Goal: Task Accomplishment & Management: Manage account settings

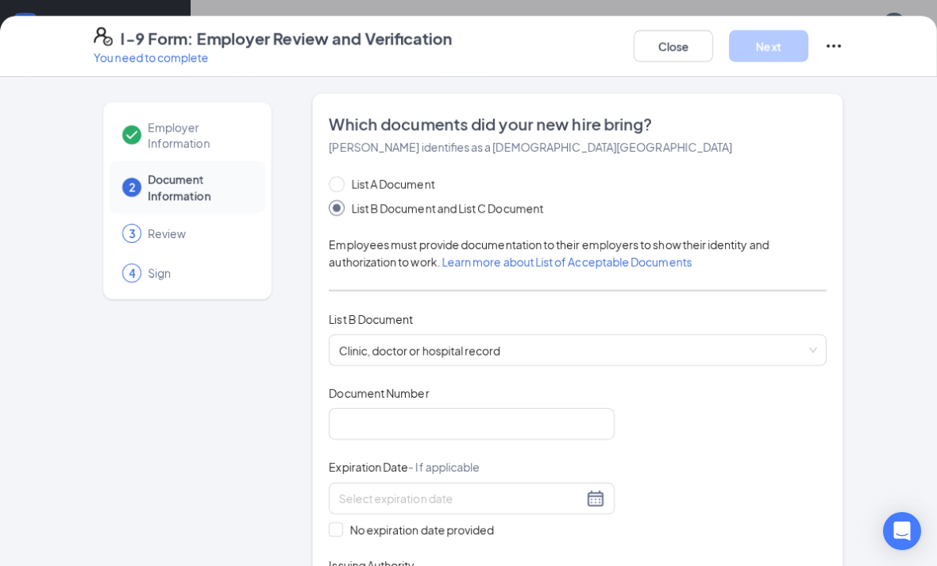
scroll to position [71, 0]
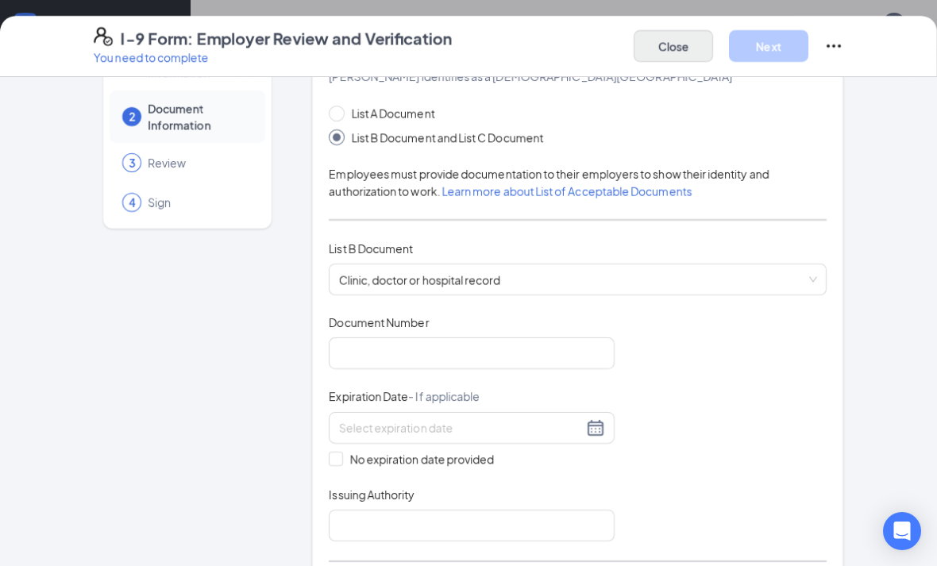
click at [694, 41] on button "Close" at bounding box center [673, 46] width 79 height 32
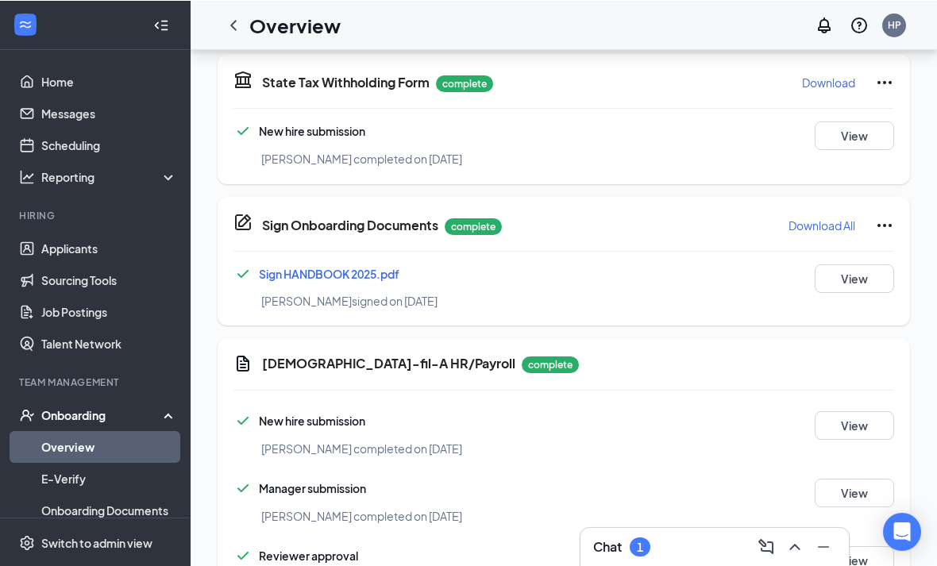
scroll to position [834, 0]
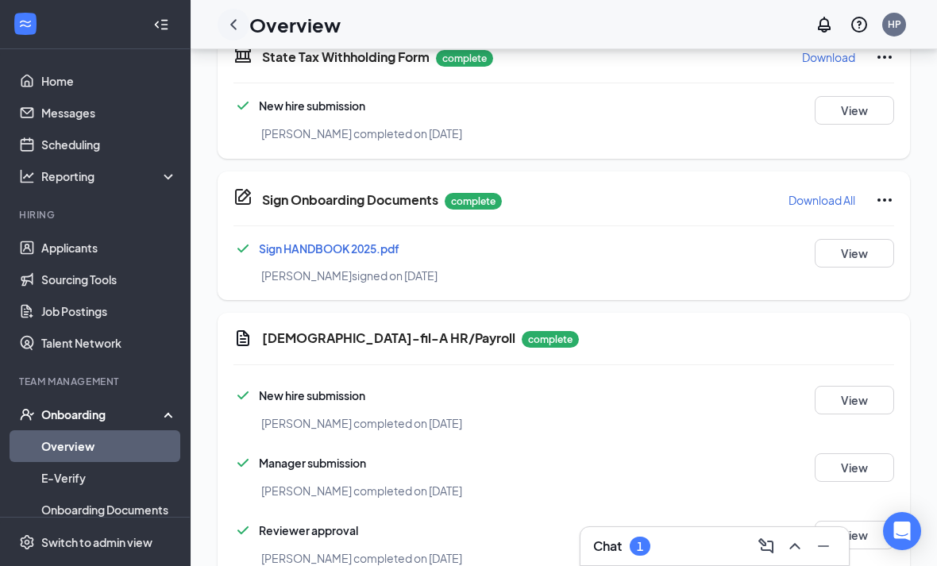
click at [240, 21] on icon "ChevronLeft" at bounding box center [233, 24] width 19 height 19
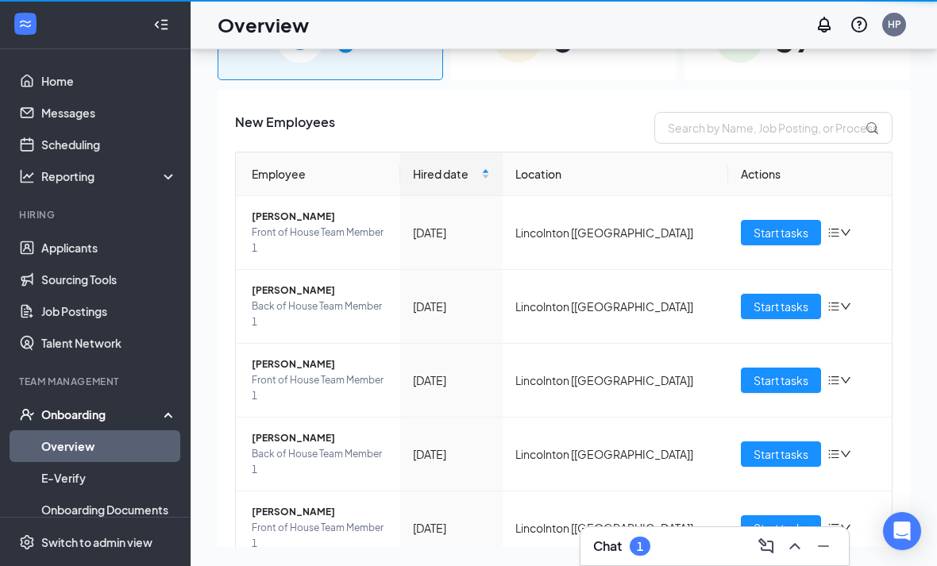
scroll to position [122, 0]
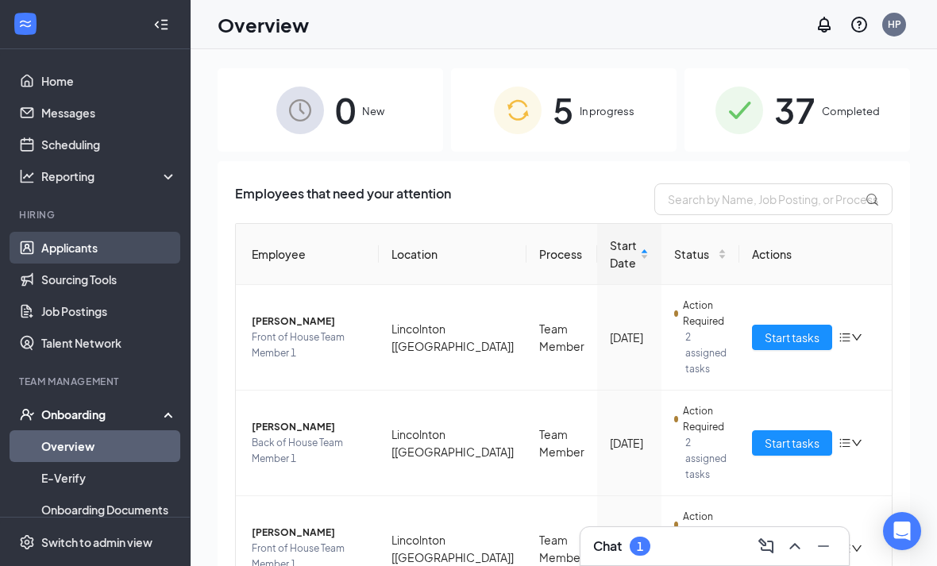
click at [68, 246] on link "Applicants" at bounding box center [109, 248] width 136 height 32
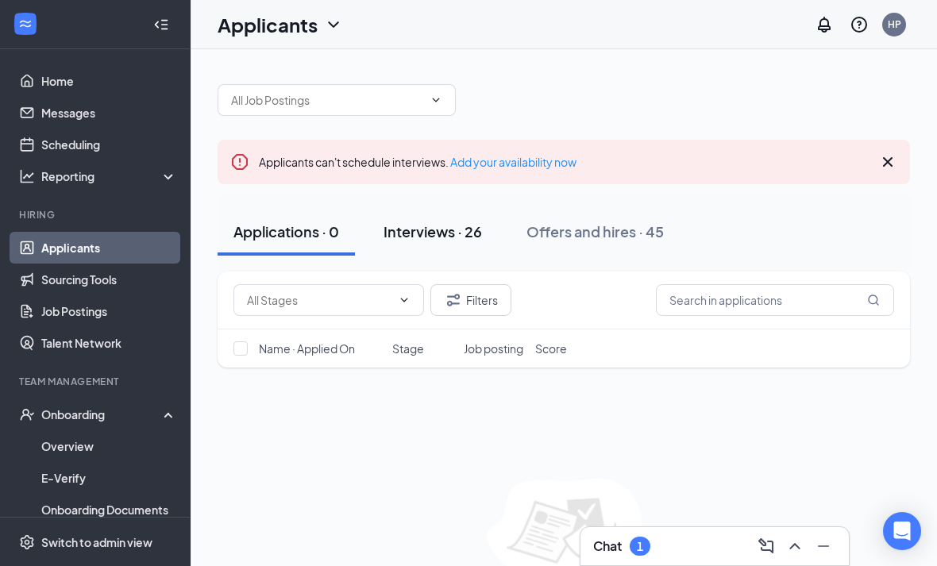
click at [477, 244] on button "Interviews · 26" at bounding box center [433, 232] width 130 height 48
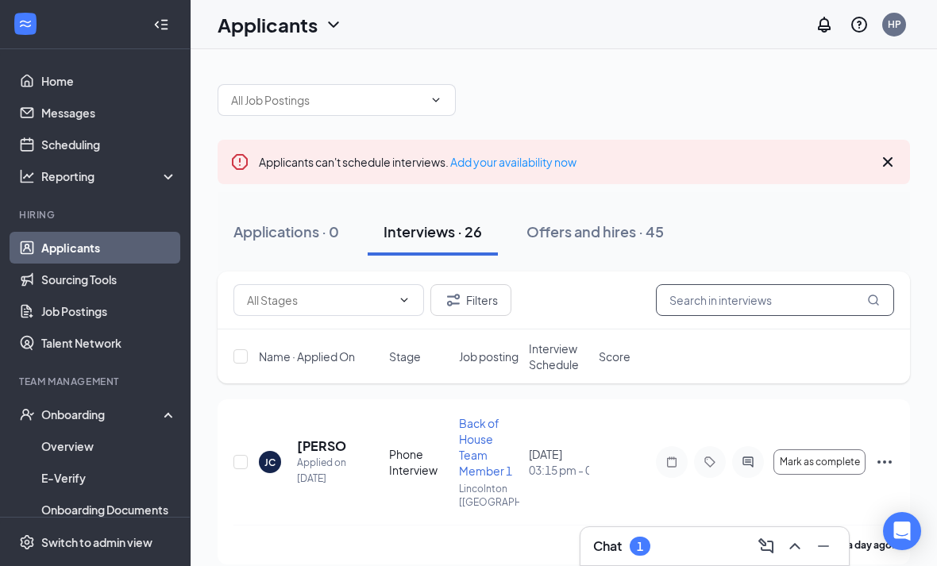
click at [775, 307] on input "text" at bounding box center [775, 300] width 238 height 32
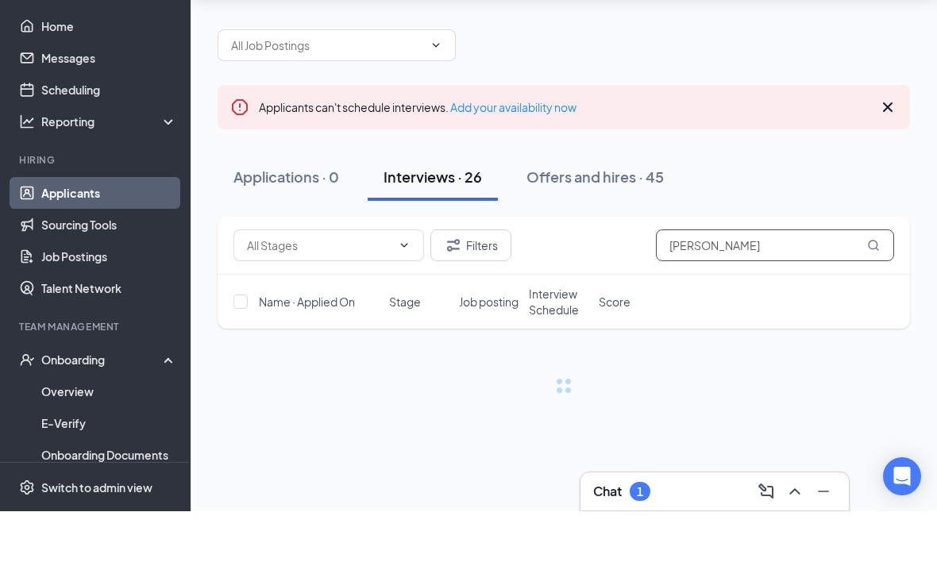
scroll to position [51, 0]
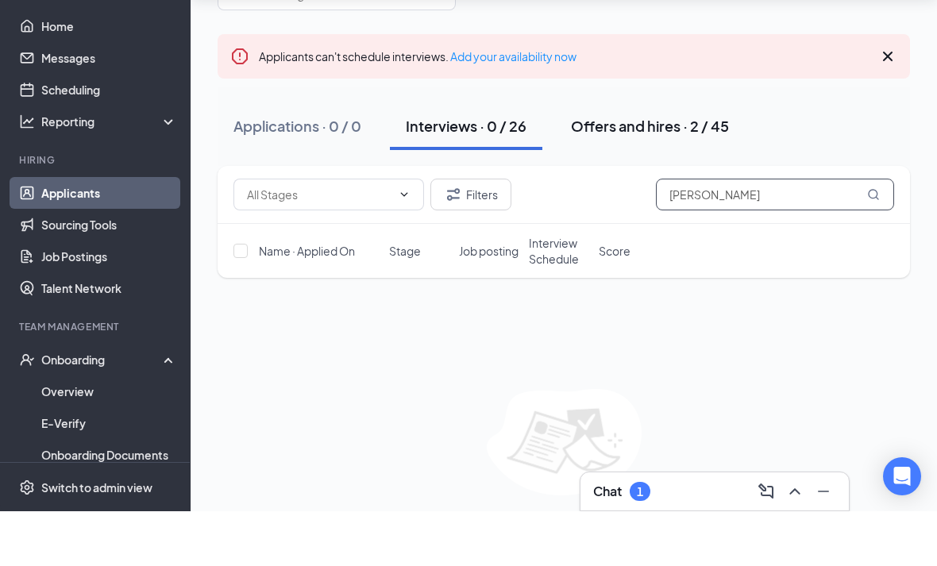
type input "[PERSON_NAME]"
click at [589, 171] on div "Offers and hires · 2 / 45" at bounding box center [650, 181] width 158 height 20
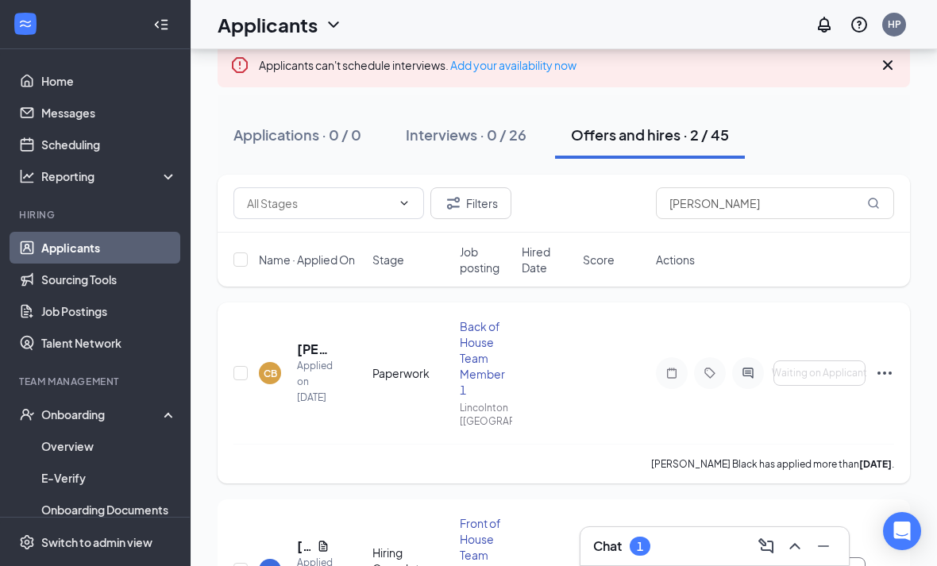
scroll to position [160, 0]
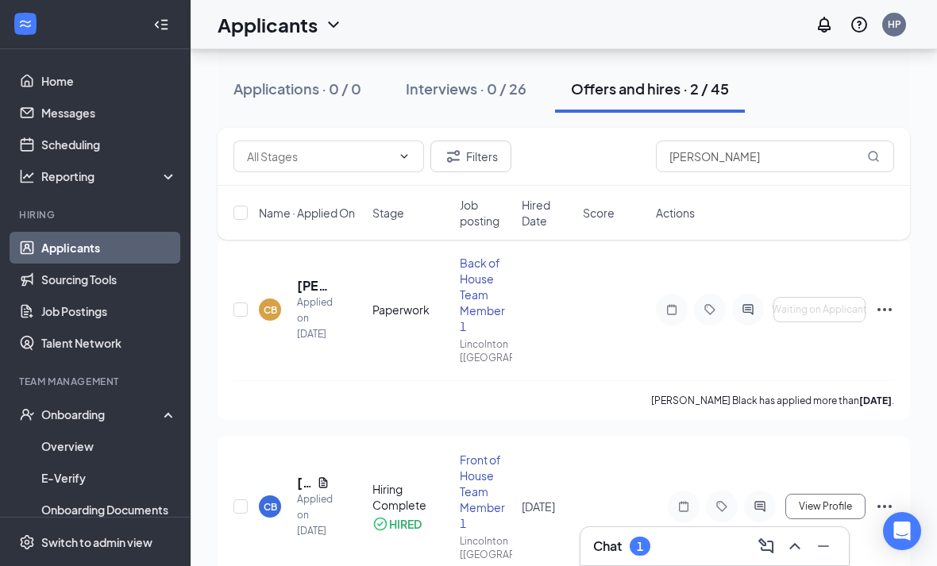
click at [665, 559] on div "Chat 1" at bounding box center [714, 546] width 243 height 25
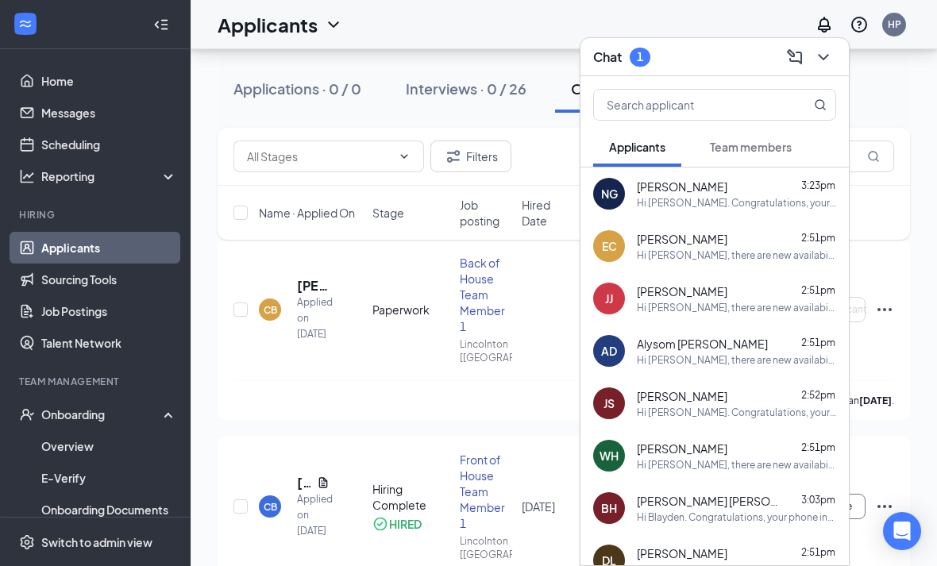
click at [759, 220] on div "NG [PERSON_NAME] 3:23pm Hi [PERSON_NAME]. Congratulations, your phone interview…" at bounding box center [715, 194] width 269 height 52
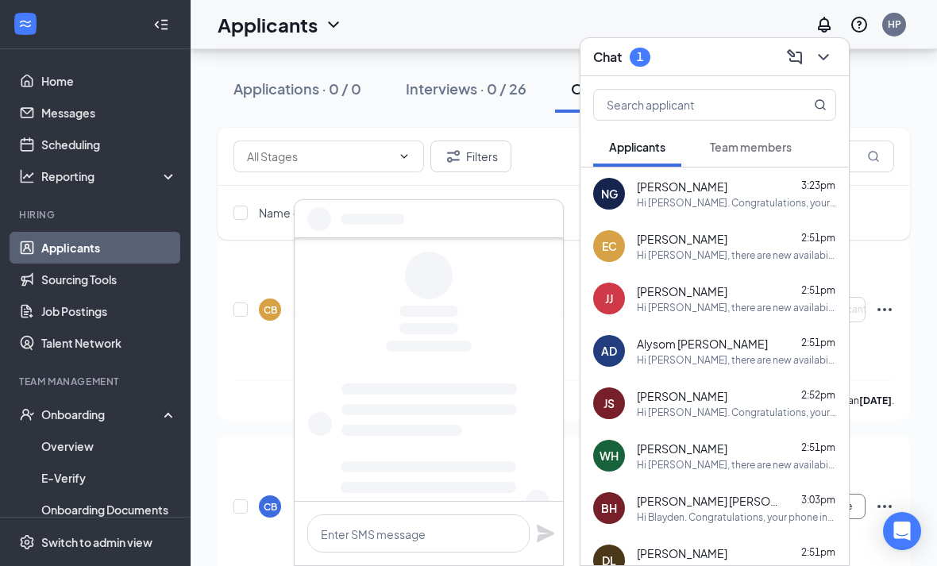
click at [754, 167] on button "Team members" at bounding box center [751, 147] width 114 height 40
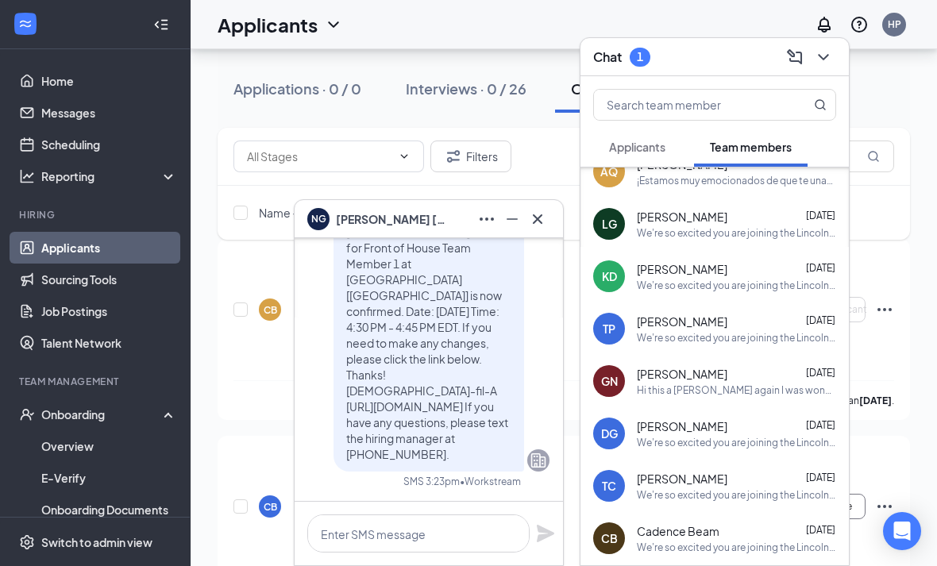
click at [651, 167] on button "Applicants" at bounding box center [637, 147] width 88 height 40
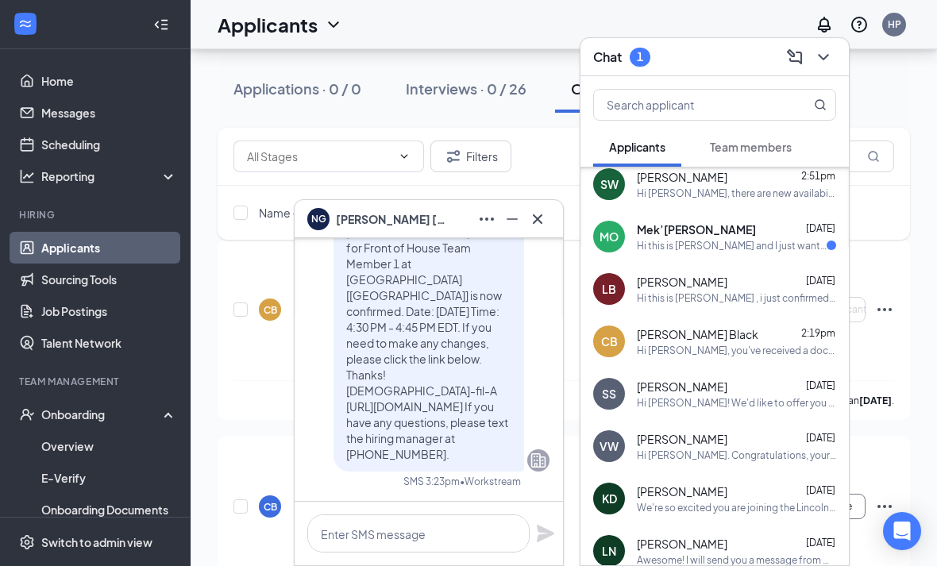
scroll to position [573, 0]
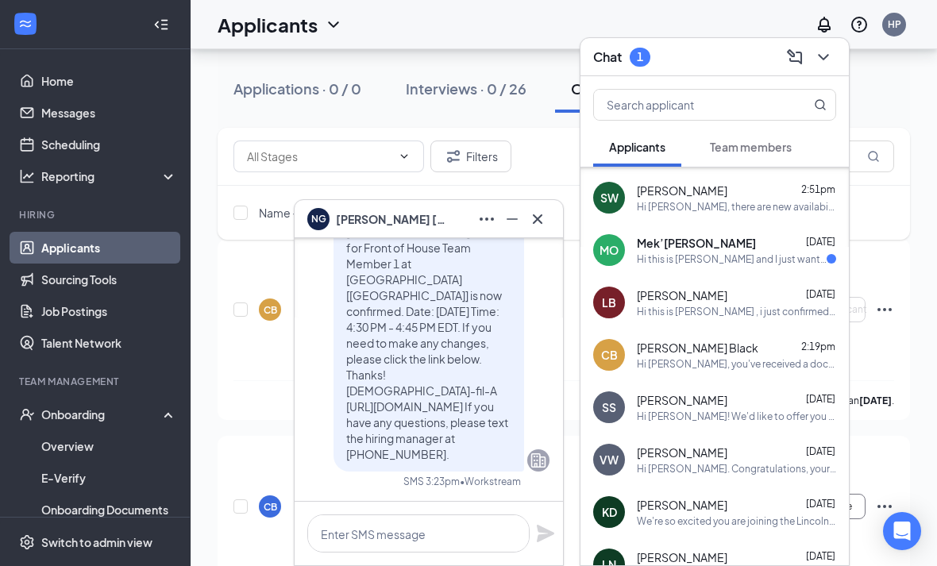
click at [655, 266] on div "Mek’[PERSON_NAME] [DATE] Hi this is Mek'[PERSON_NAME] and I just wanted to spec…" at bounding box center [736, 250] width 199 height 31
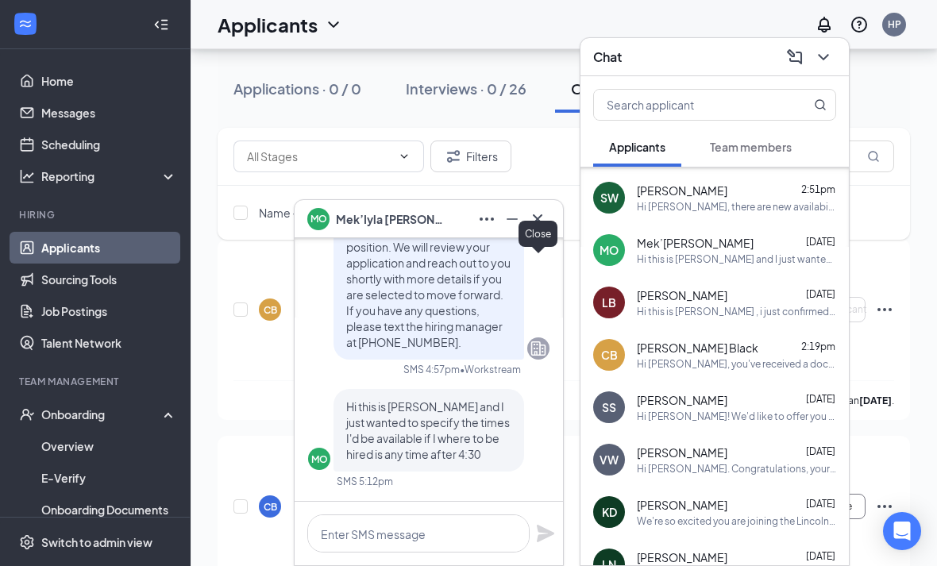
click at [544, 229] on icon "Cross" at bounding box center [537, 219] width 19 height 19
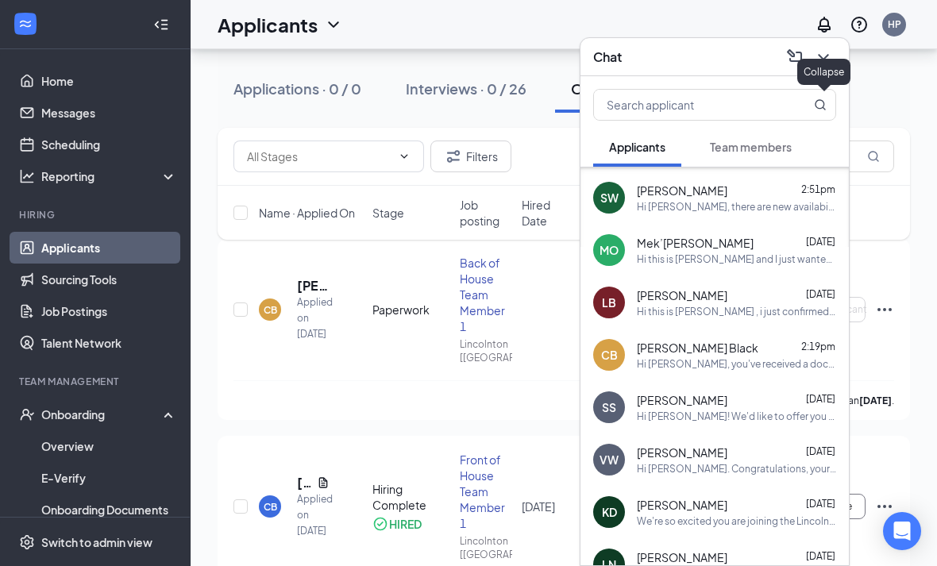
click at [830, 67] on icon "ChevronDown" at bounding box center [823, 57] width 19 height 19
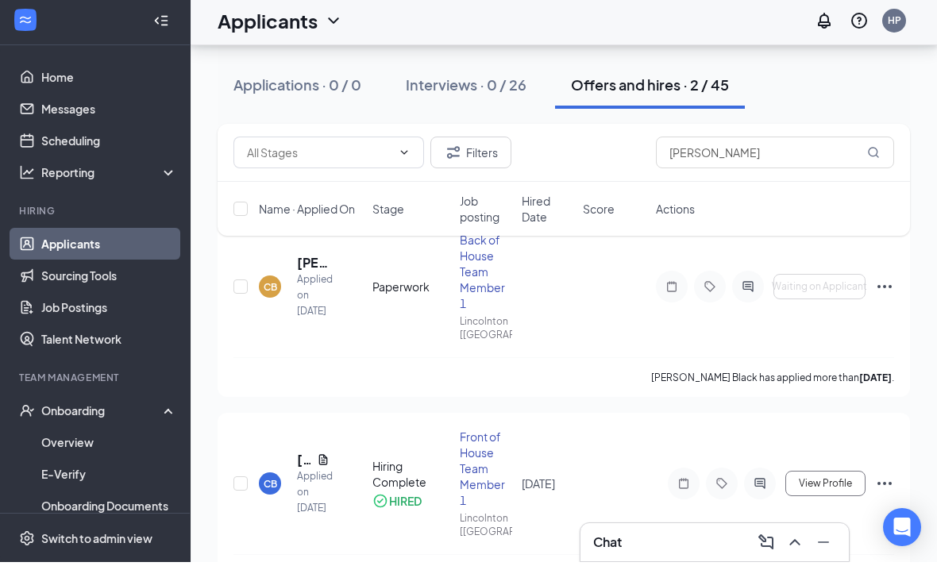
scroll to position [60, 0]
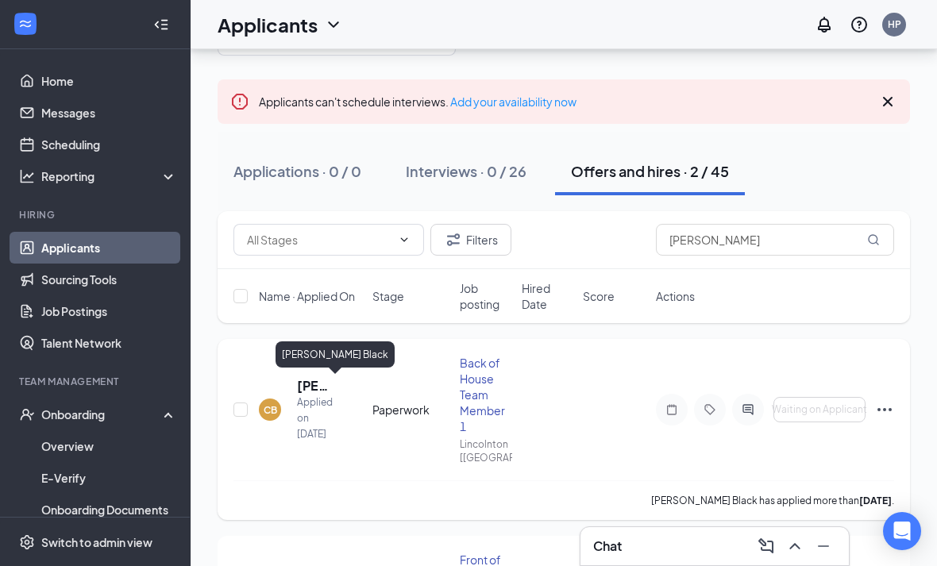
click at [302, 385] on h5 "[PERSON_NAME] Black" at bounding box center [313, 385] width 33 height 17
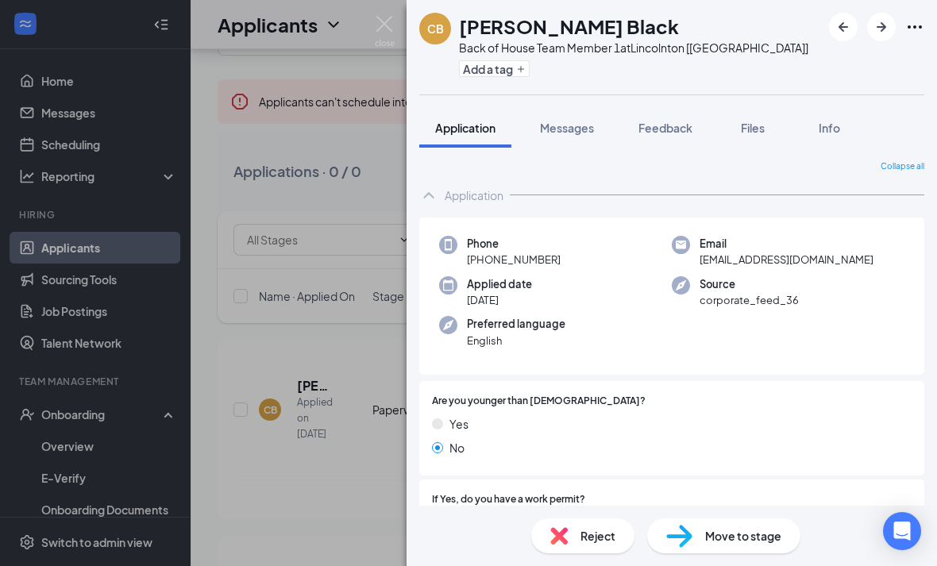
click at [382, 15] on div "[PERSON_NAME] Black Back of House Team Member 1 at [GEOGRAPHIC_DATA] [[GEOGRAPH…" at bounding box center [468, 283] width 937 height 566
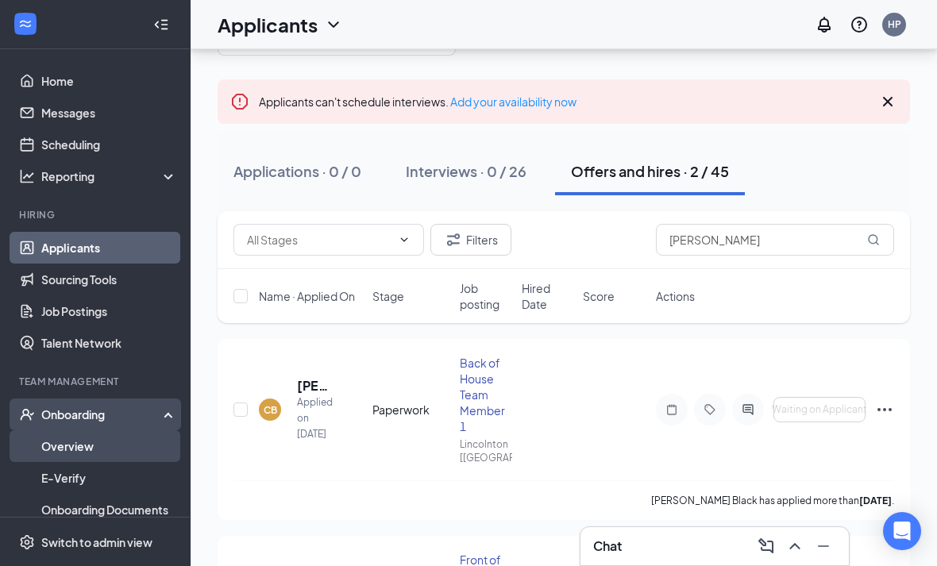
click at [62, 448] on link "Overview" at bounding box center [109, 447] width 136 height 32
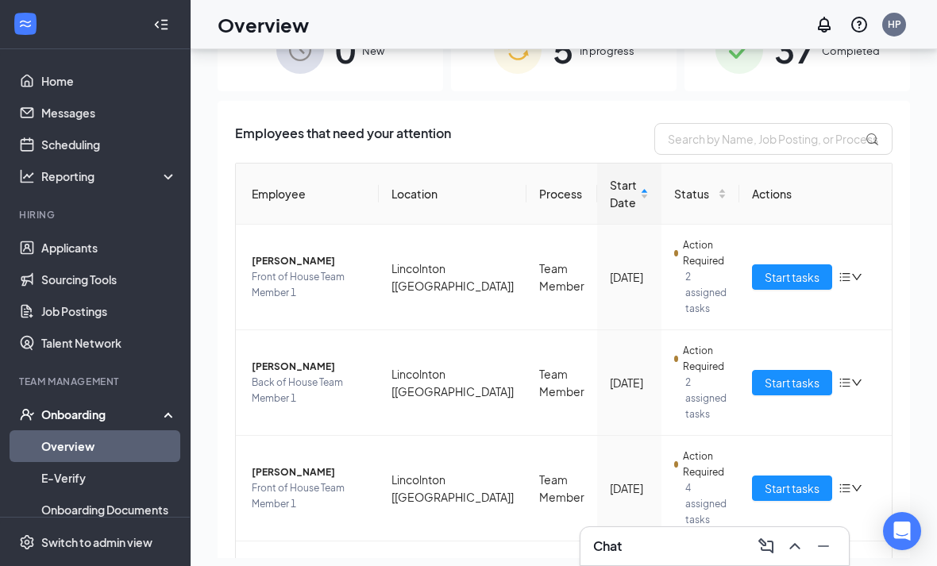
scroll to position [6, 0]
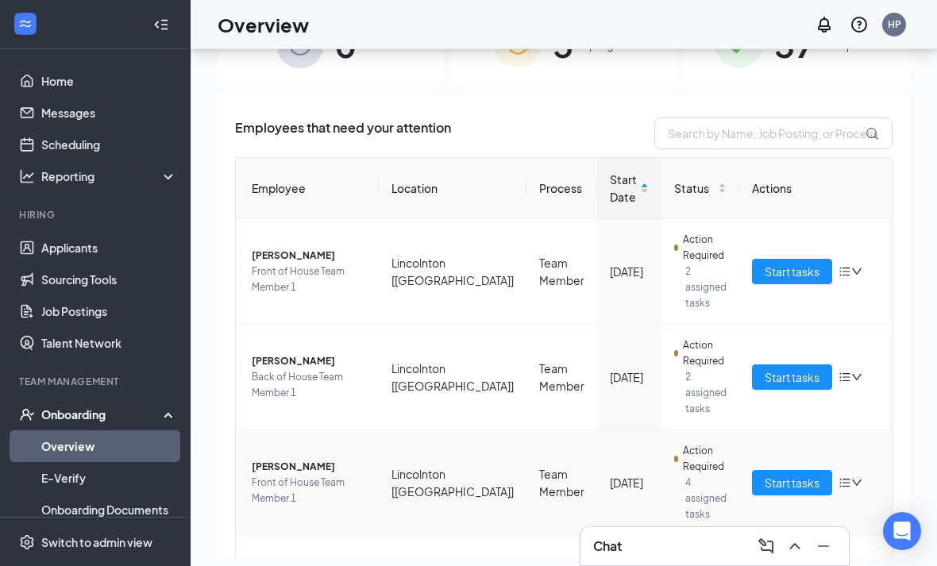
click at [779, 431] on td "Start tasks" at bounding box center [816, 484] width 153 height 106
click at [777, 474] on span "Start tasks" at bounding box center [792, 482] width 55 height 17
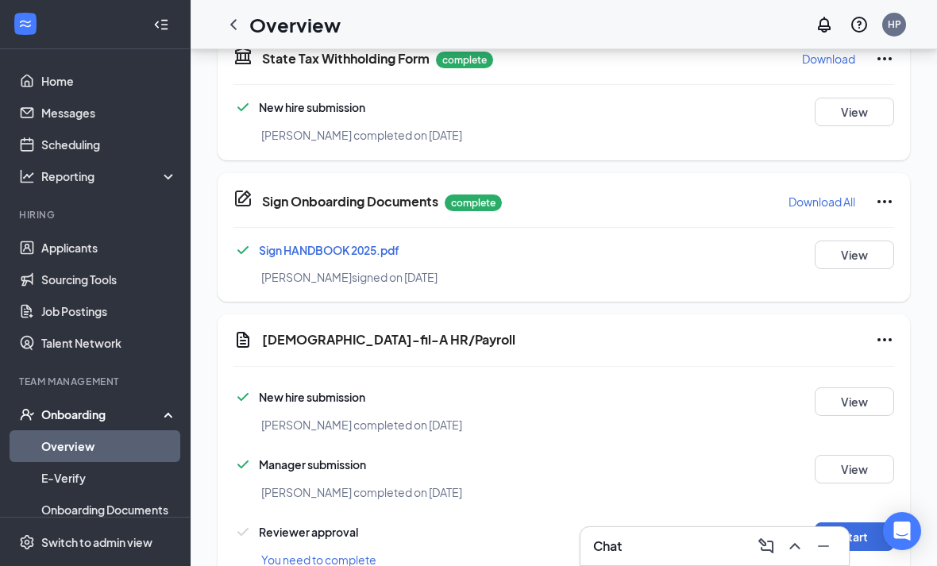
scroll to position [1014, 0]
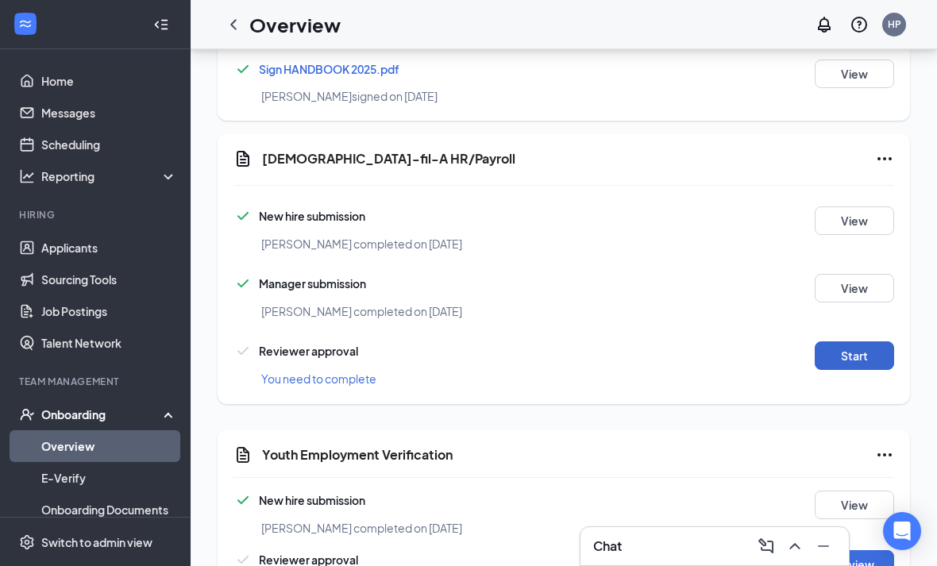
click at [849, 342] on button "Start" at bounding box center [854, 356] width 79 height 29
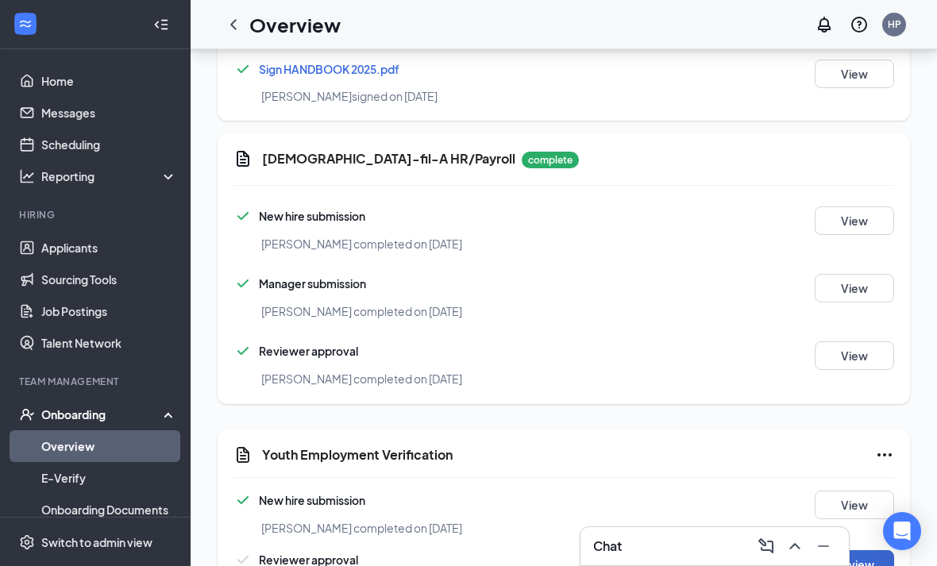
click at [865, 551] on button "Review" at bounding box center [854, 565] width 79 height 29
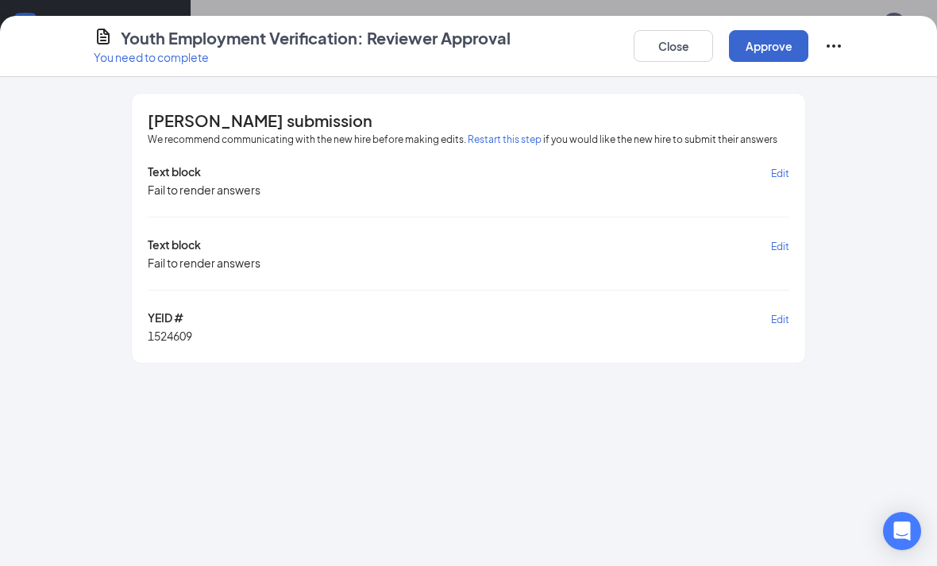
click at [759, 56] on button "Approve" at bounding box center [768, 46] width 79 height 32
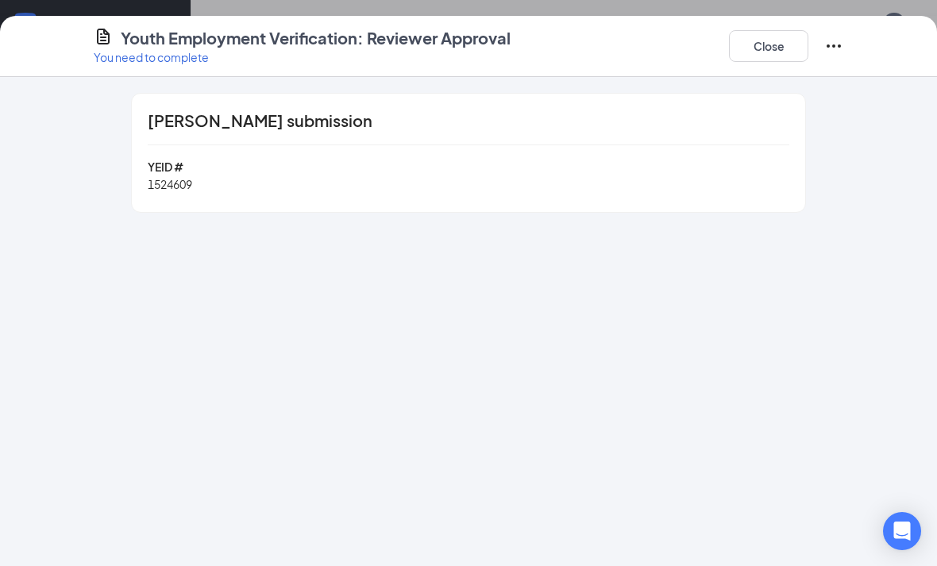
click at [158, 185] on span "1524609" at bounding box center [170, 184] width 44 height 14
copy span "1524609"
click at [755, 35] on button "Close" at bounding box center [768, 46] width 79 height 32
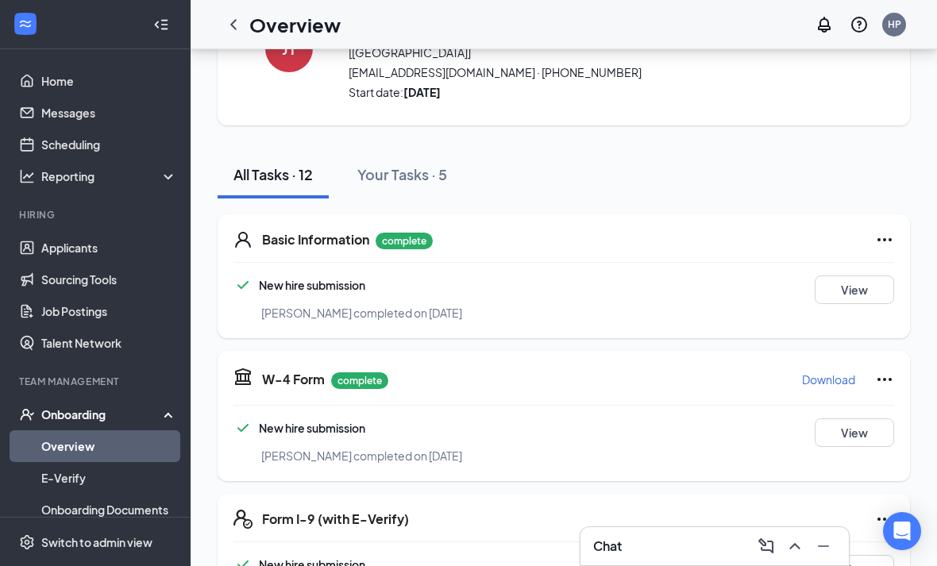
scroll to position [0, 0]
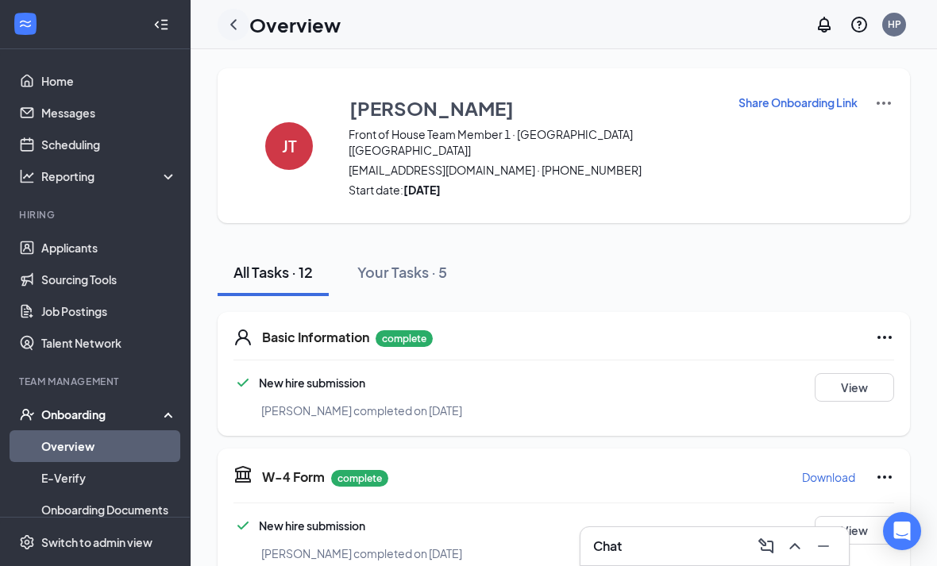
click at [226, 13] on div at bounding box center [234, 25] width 32 height 32
click at [234, 24] on icon "ChevronLeft" at bounding box center [233, 24] width 19 height 19
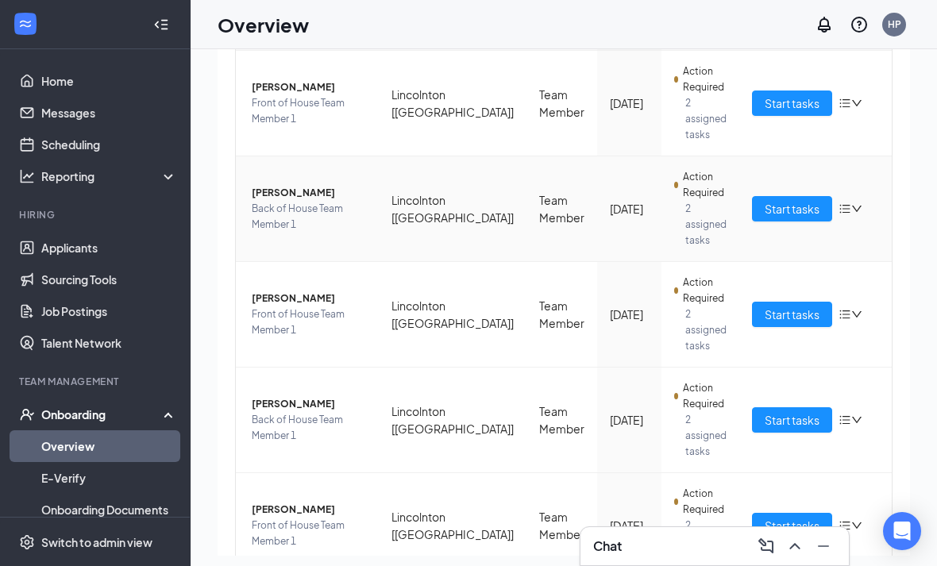
scroll to position [71, 0]
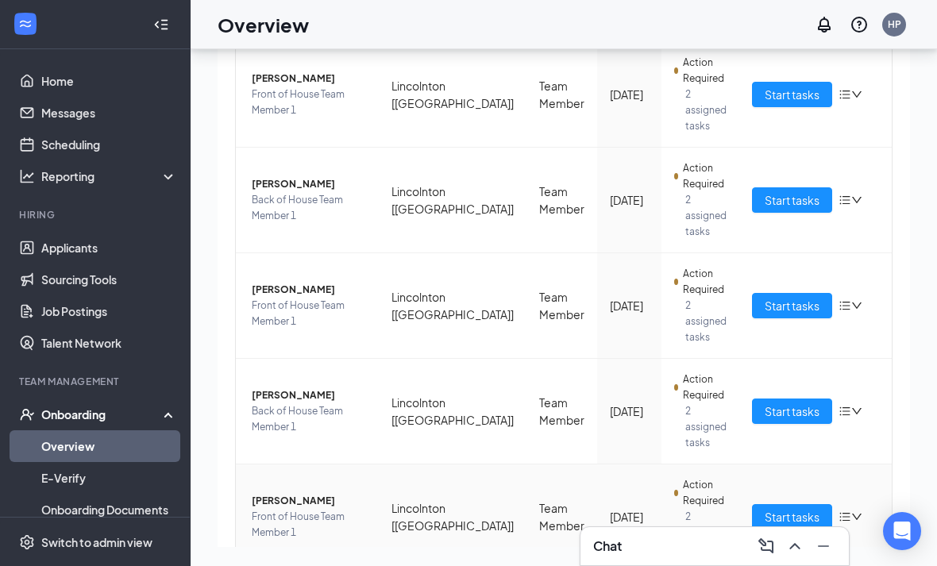
drag, startPoint x: 323, startPoint y: 429, endPoint x: 323, endPoint y: 416, distance: 12.7
click at [323, 493] on span "[PERSON_NAME]" at bounding box center [309, 501] width 114 height 16
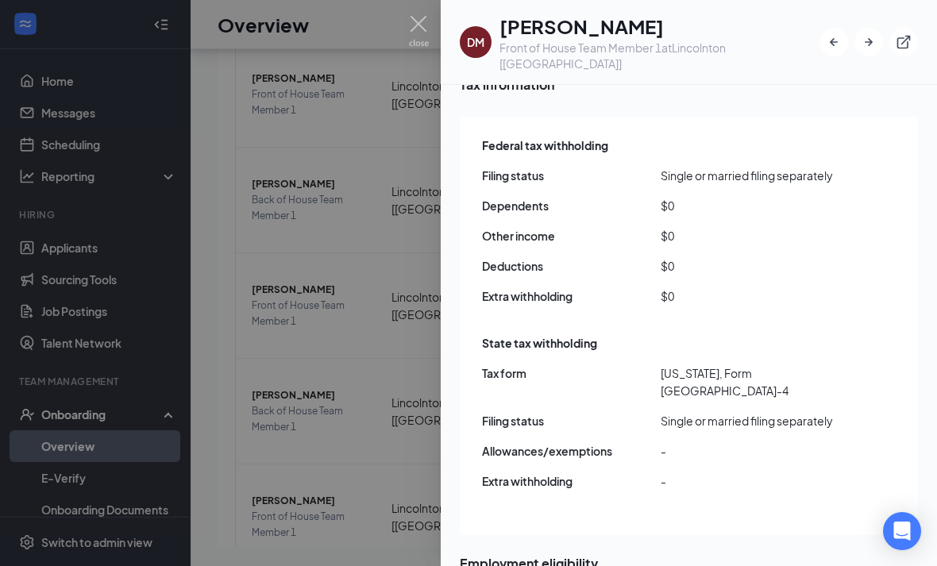
scroll to position [1424, 0]
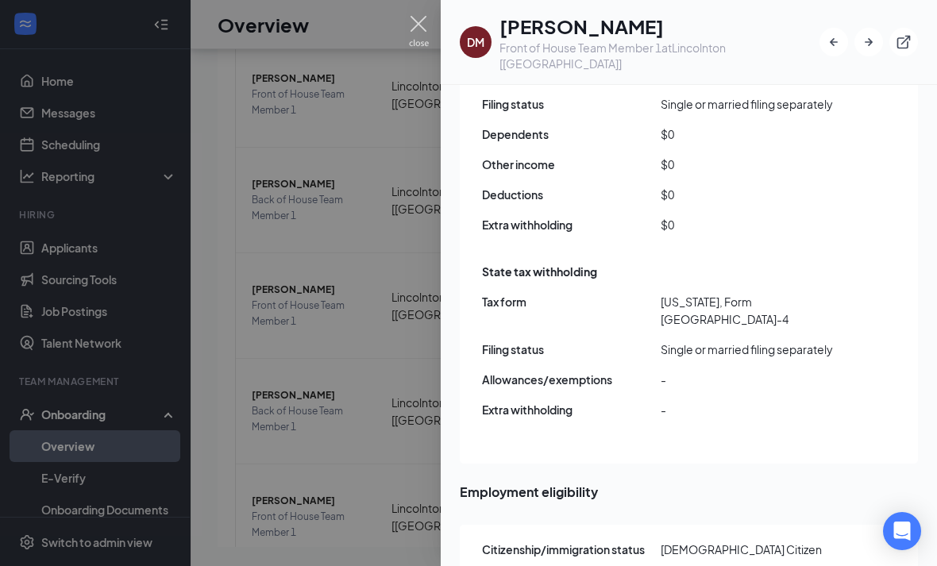
click at [418, 22] on img at bounding box center [419, 31] width 20 height 31
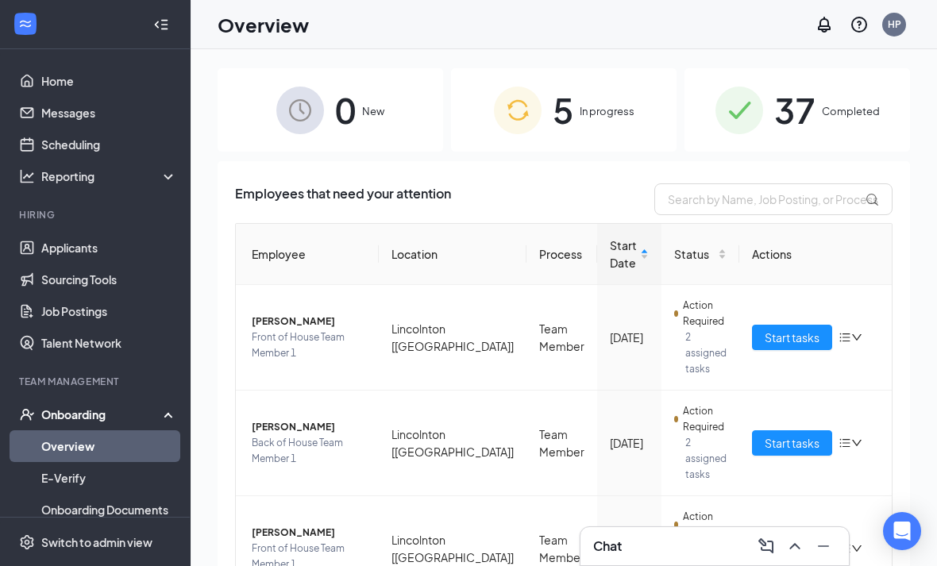
click at [708, 131] on div "37 Completed" at bounding box center [798, 109] width 226 height 83
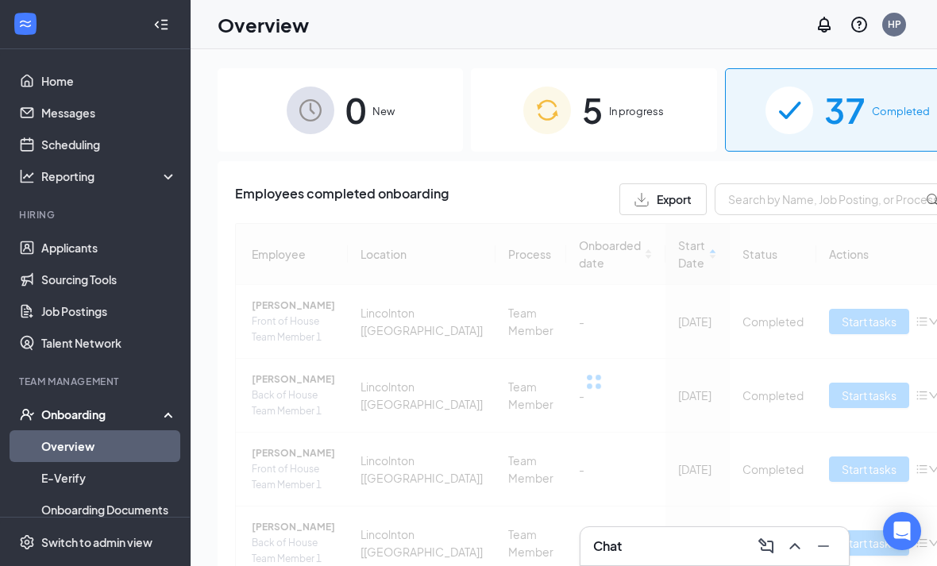
click at [612, 124] on div "5 In progress" at bounding box center [593, 109] width 245 height 83
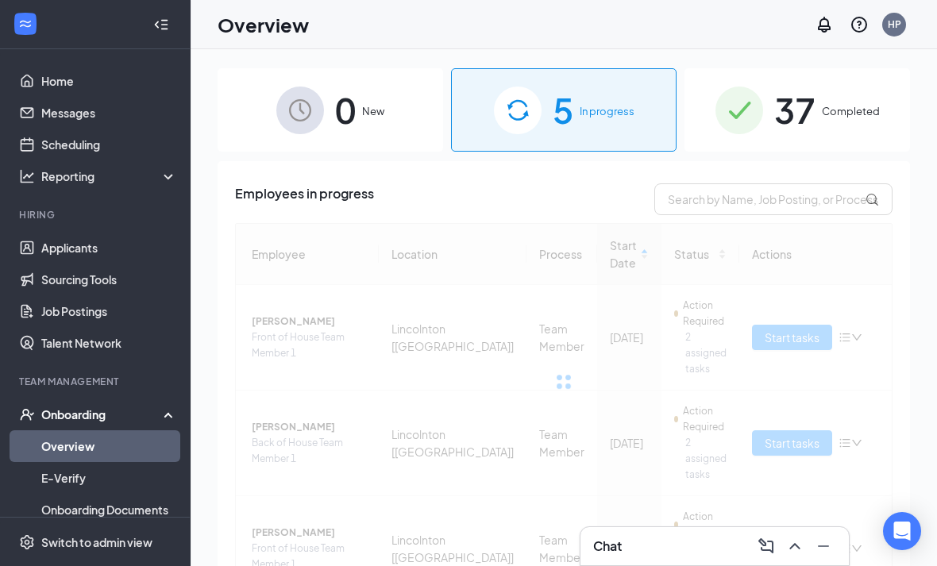
click at [328, 107] on div "0 New" at bounding box center [331, 109] width 226 height 83
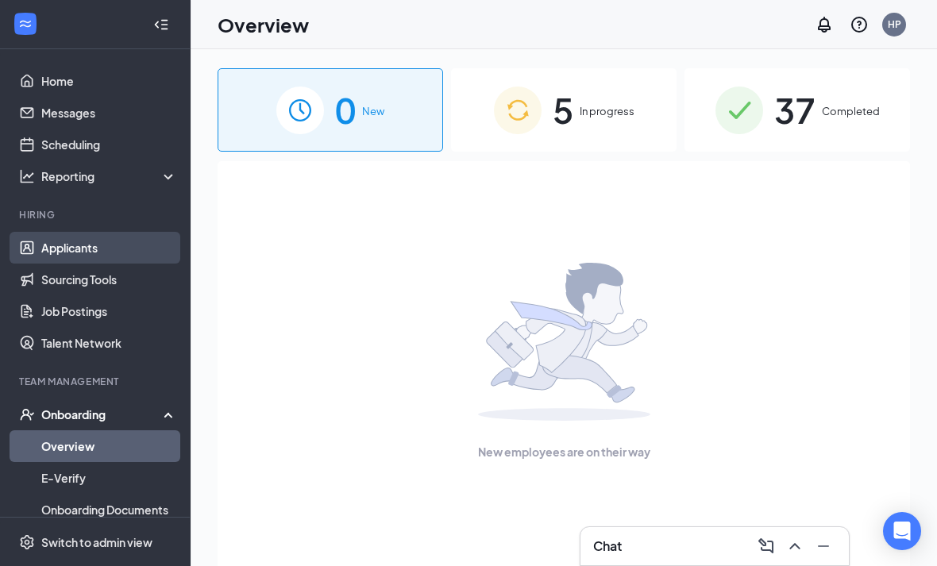
click at [97, 256] on link "Applicants" at bounding box center [109, 248] width 136 height 32
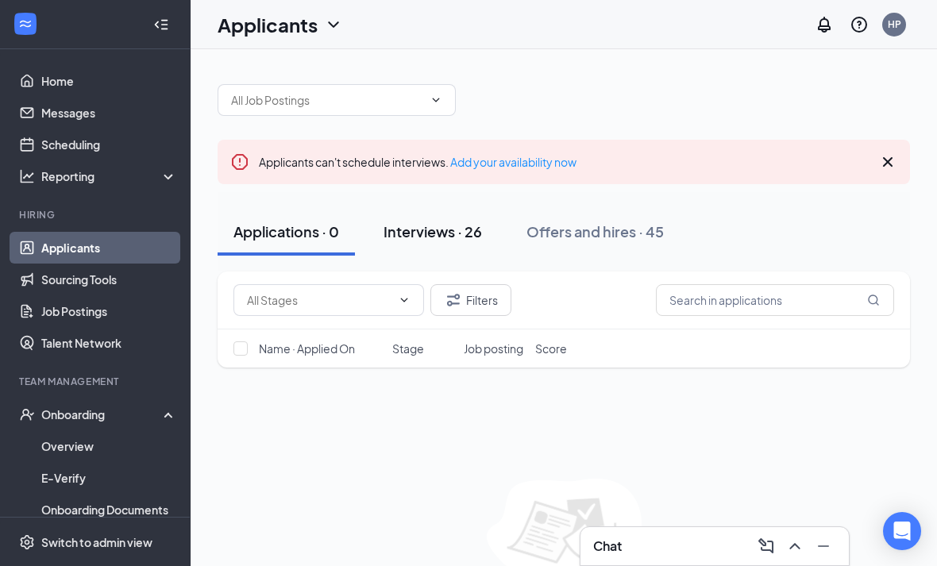
click at [448, 228] on div "Interviews · 26" at bounding box center [433, 232] width 99 height 20
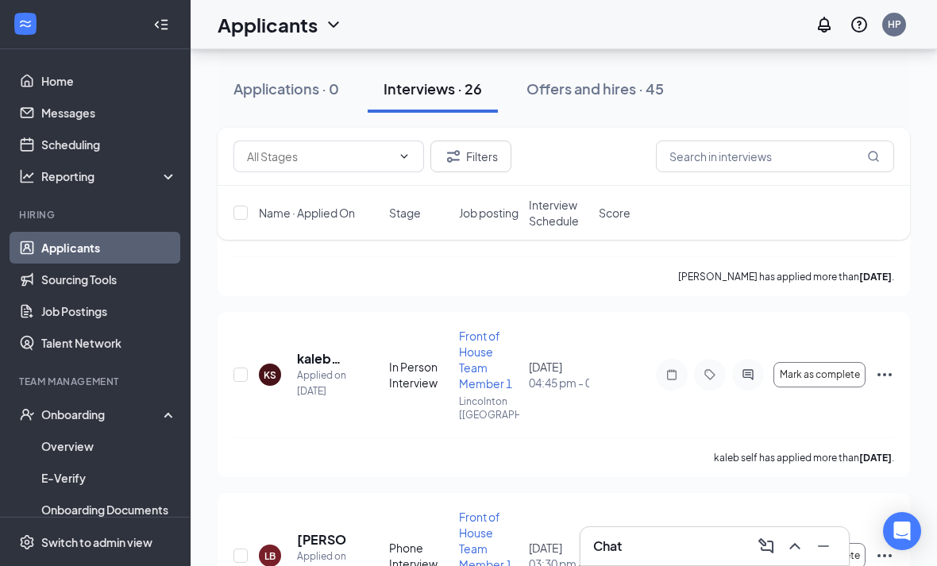
scroll to position [851, 0]
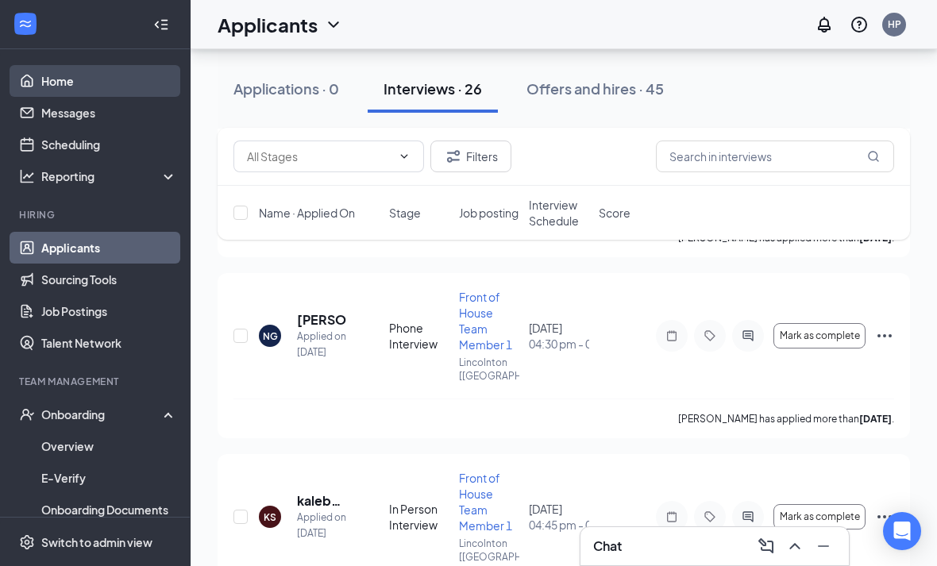
click at [43, 85] on link "Home" at bounding box center [109, 81] width 136 height 32
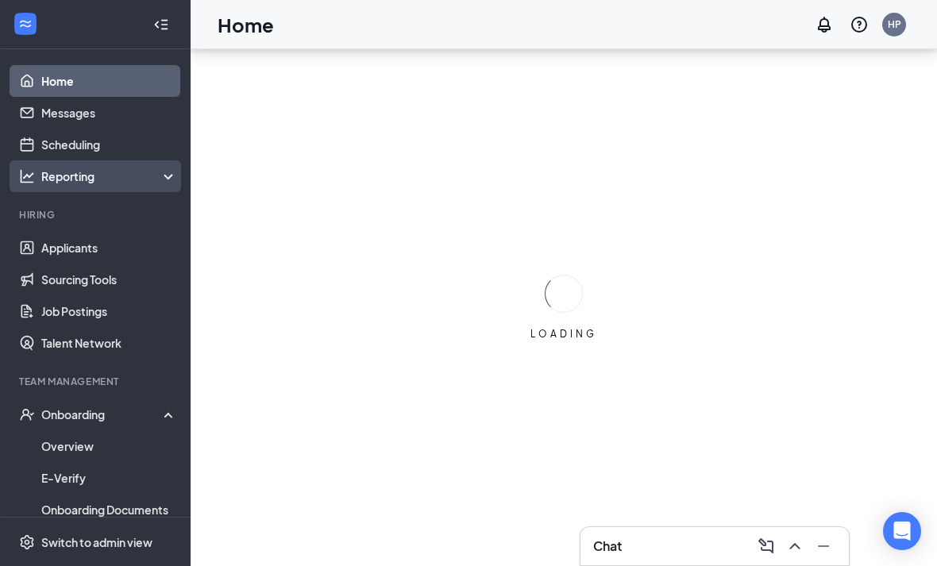
scroll to position [51, 0]
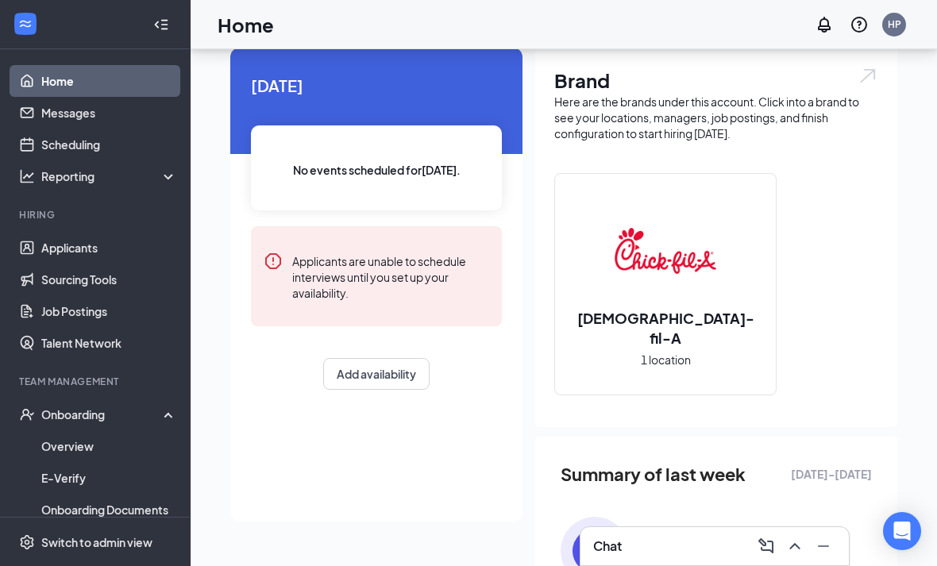
click at [272, 98] on div "[DATE] No events scheduled for [DATE] . Applicants are unable to schedule inter…" at bounding box center [376, 232] width 292 height 368
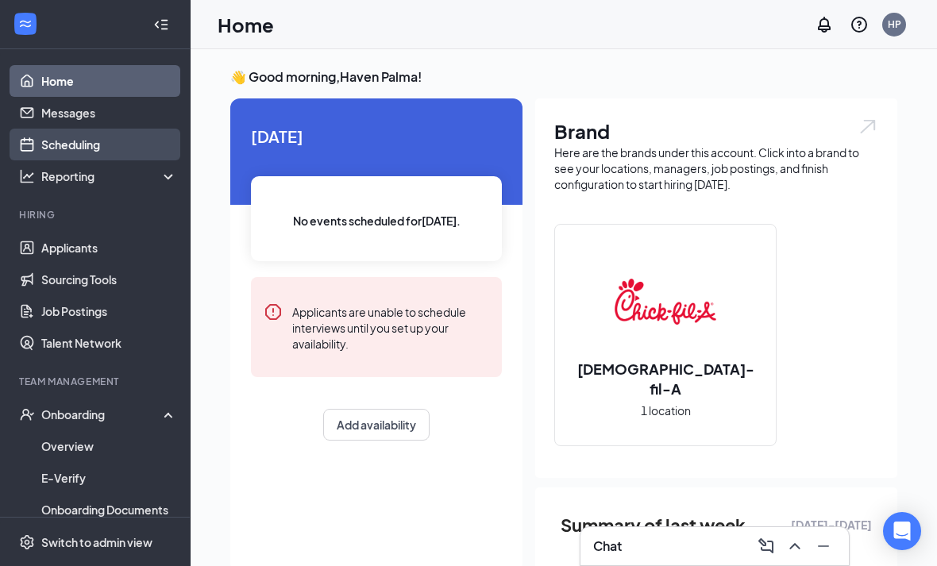
click at [124, 154] on link "Scheduling" at bounding box center [109, 145] width 136 height 32
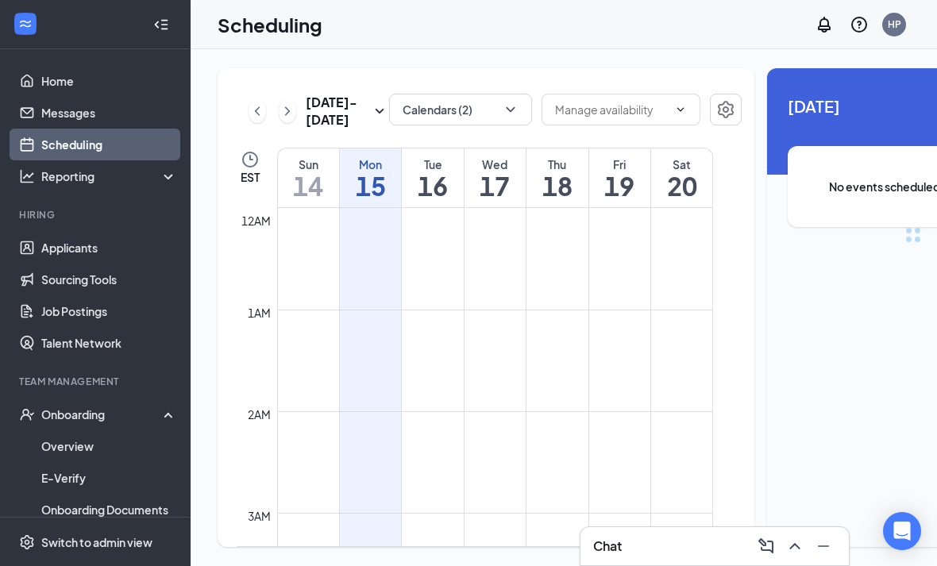
scroll to position [781, 0]
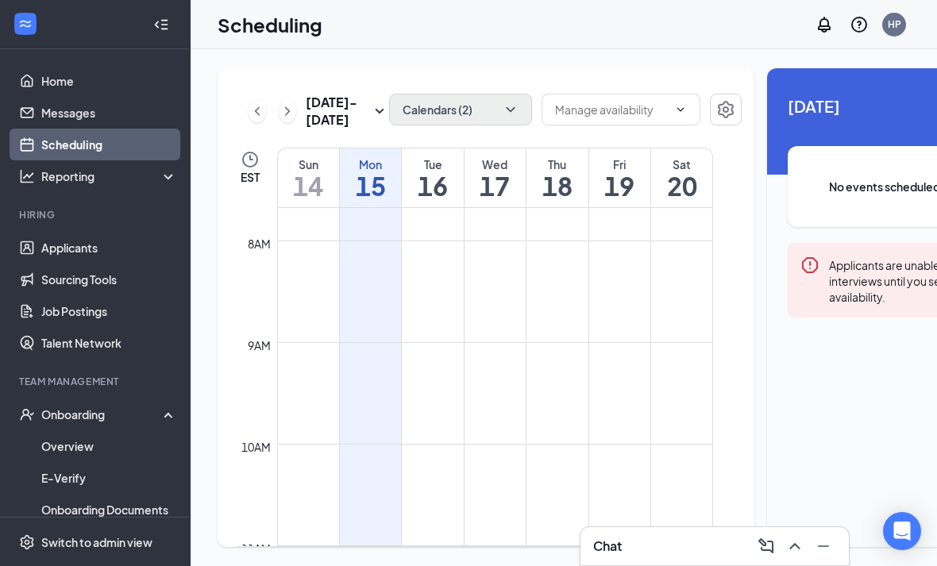
click at [469, 114] on button "Calendars (2)" at bounding box center [460, 110] width 143 height 32
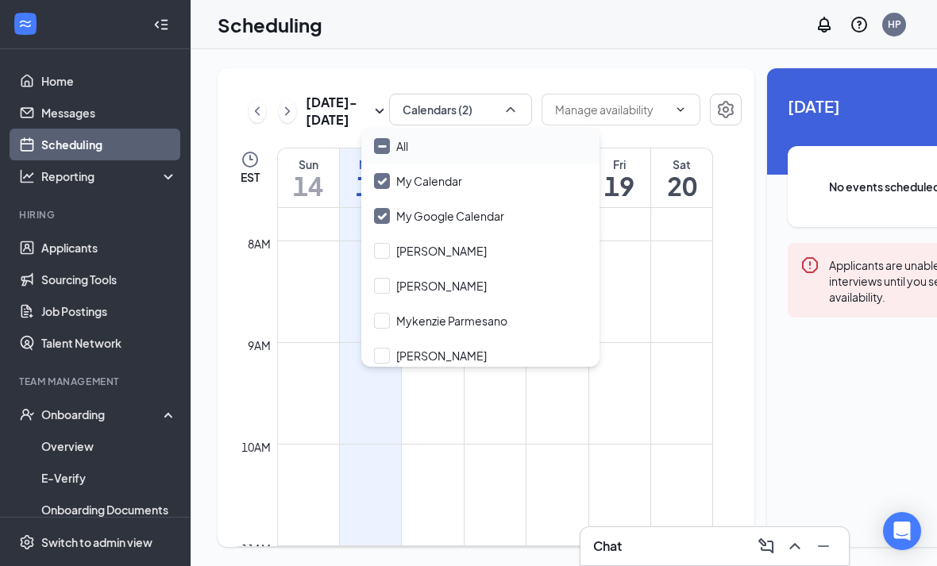
click at [388, 139] on div at bounding box center [382, 146] width 16 height 16
click at [388, 139] on input "All" at bounding box center [391, 146] width 34 height 16
checkbox input "true"
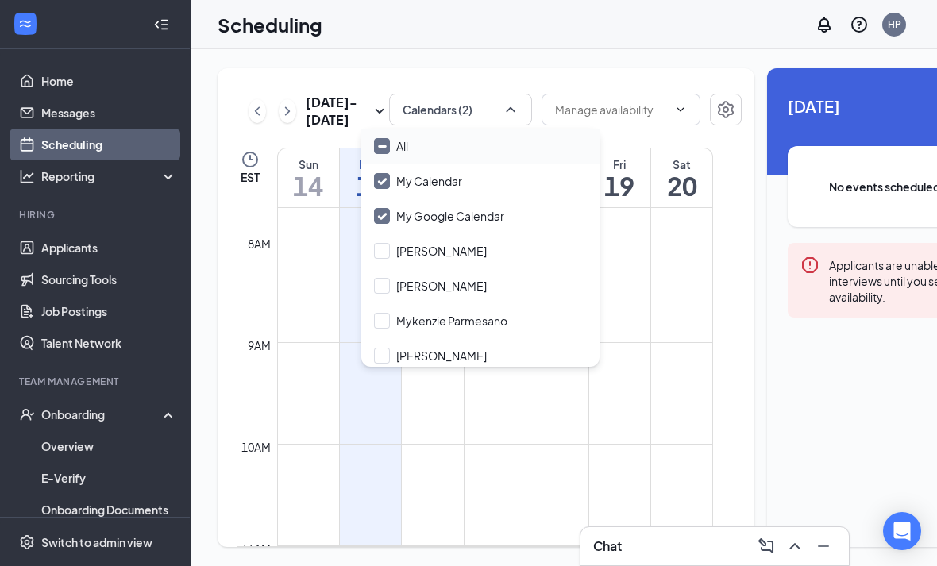
checkbox input "true"
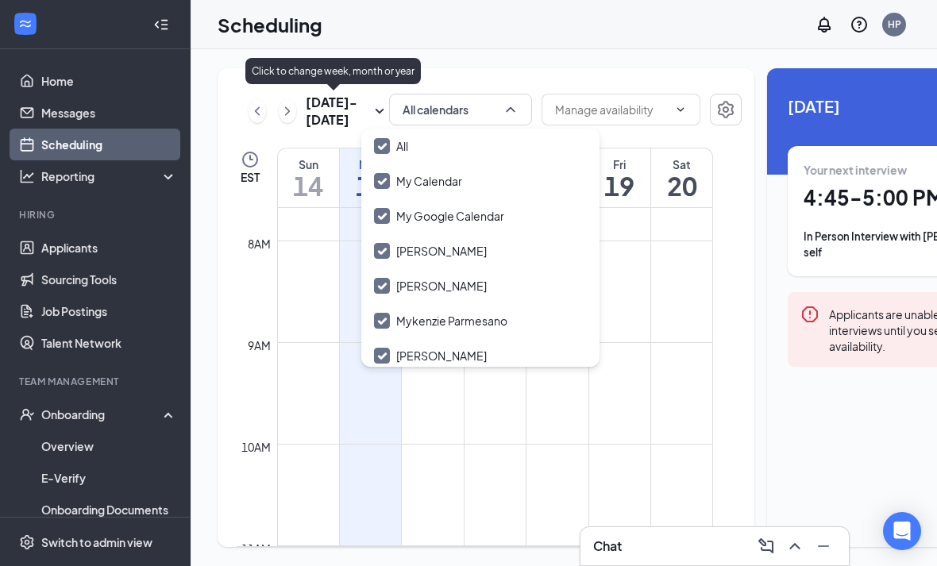
click at [299, 93] on div "[DATE] - [DATE] All calendars EST Sun 14 Mon 15 Tue 16 Wed 17 Thu 18 Fri 19 Sat…" at bounding box center [486, 307] width 537 height 479
